Goal: Navigation & Orientation: Find specific page/section

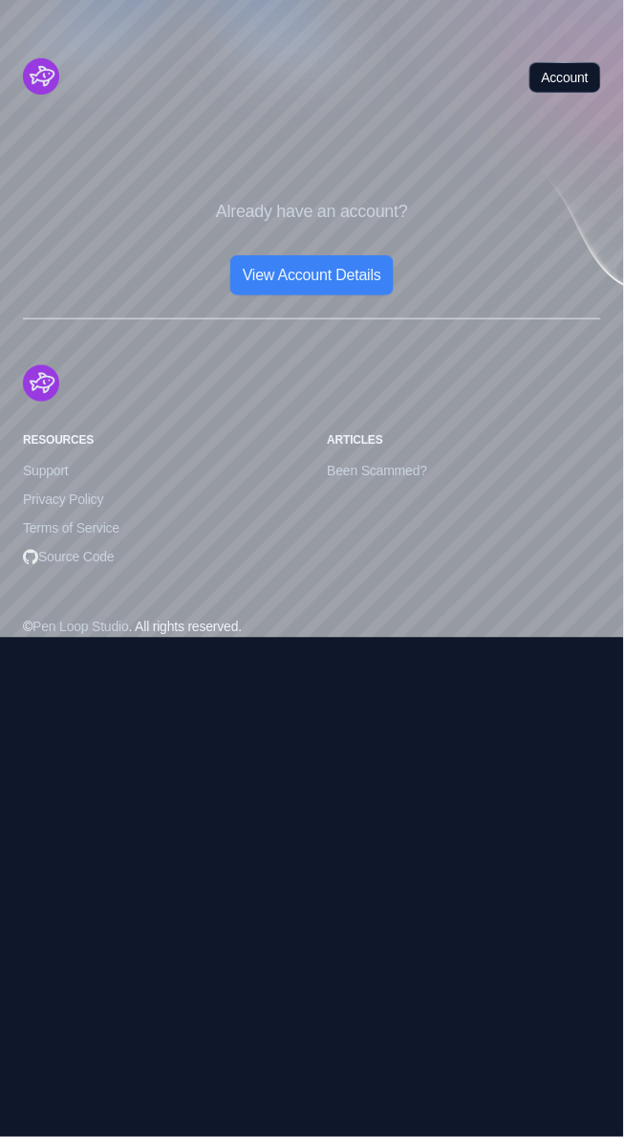
click at [570, 77] on link "Account" at bounding box center [566, 77] width 72 height 31
click at [36, 66] on img "Cruip" at bounding box center [41, 76] width 36 height 36
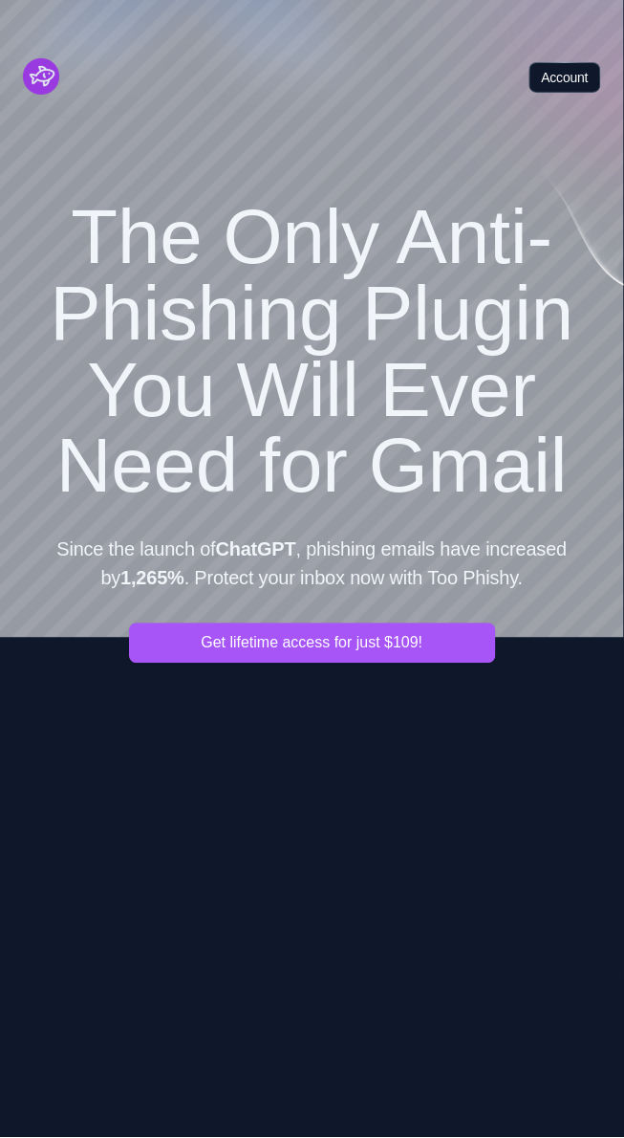
click at [578, 64] on link "Account" at bounding box center [566, 77] width 72 height 31
